Goal: Check status: Check status

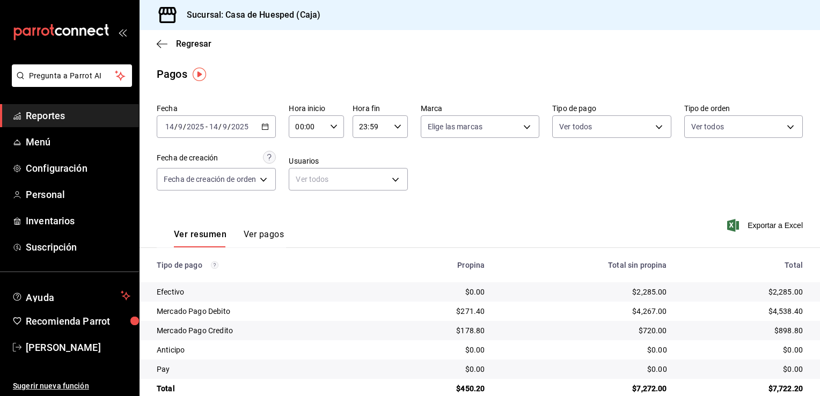
click at [69, 125] on link "Reportes" at bounding box center [69, 115] width 139 height 23
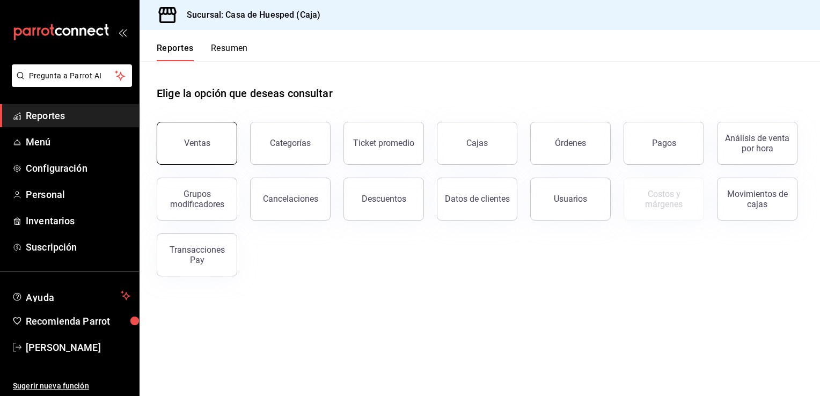
click at [219, 146] on button "Ventas" at bounding box center [197, 143] width 81 height 43
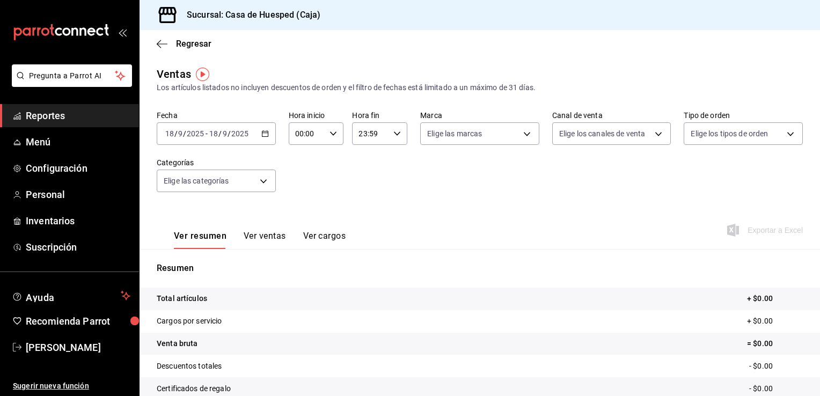
click at [261, 136] on icon "button" at bounding box center [265, 134] width 8 height 8
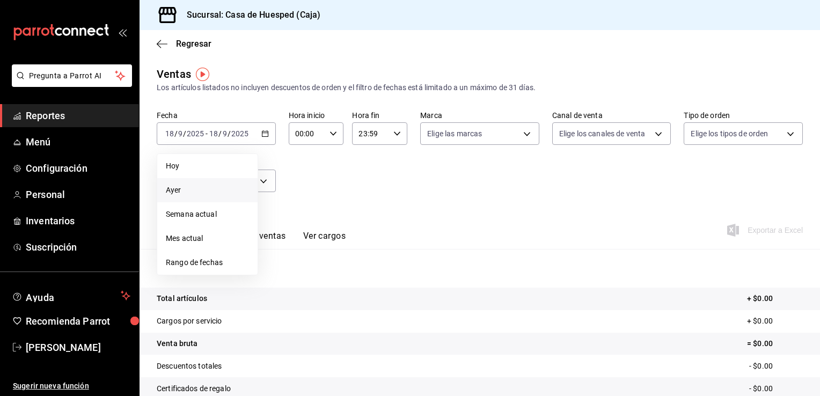
click at [175, 188] on span "Ayer" at bounding box center [207, 190] width 83 height 11
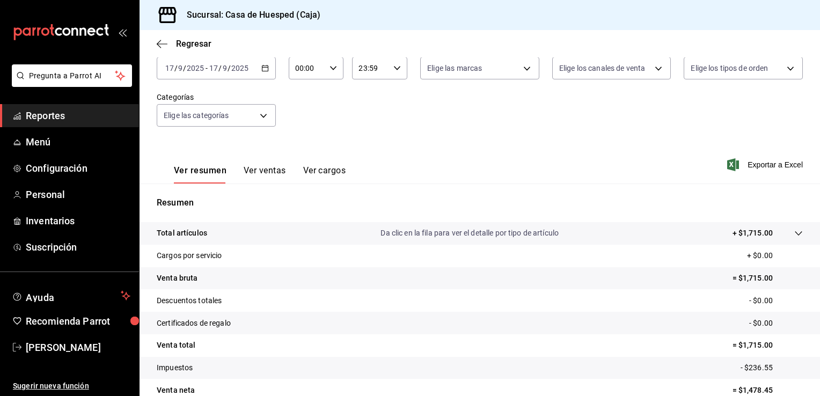
scroll to position [118, 0]
